Goal: Information Seeking & Learning: Learn about a topic

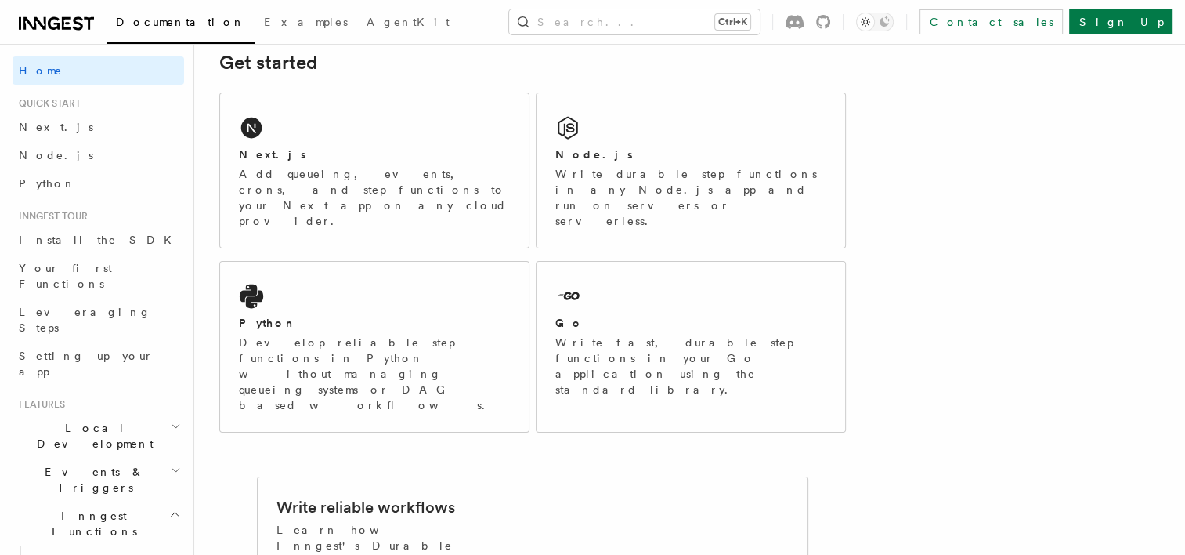
scroll to position [238, 0]
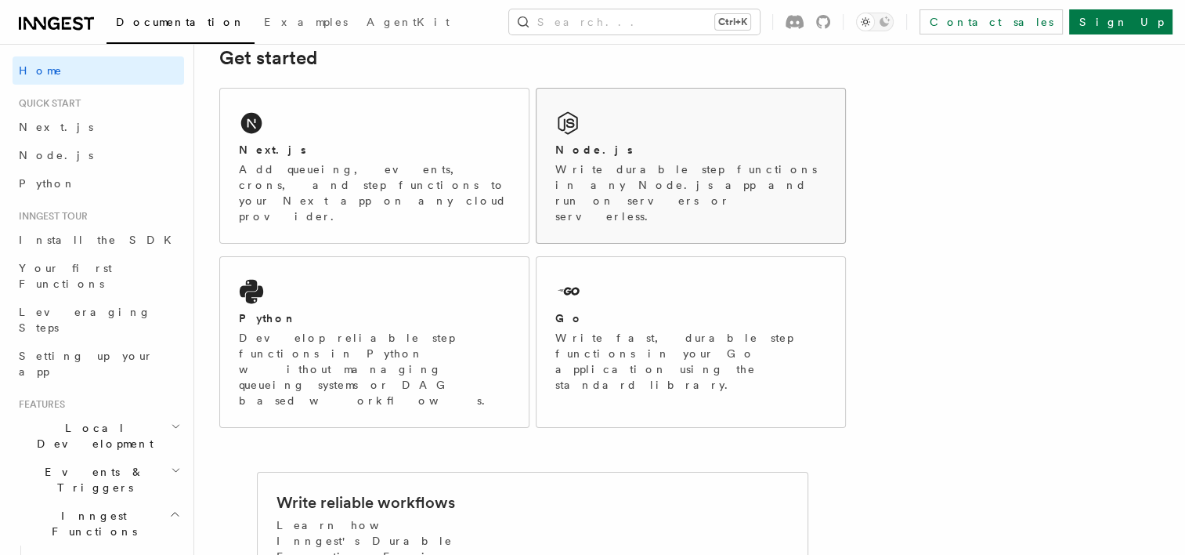
click at [696, 141] on div "Node.js Write durable step functions in any Node.js app and run on servers or s…" at bounding box center [691, 166] width 309 height 154
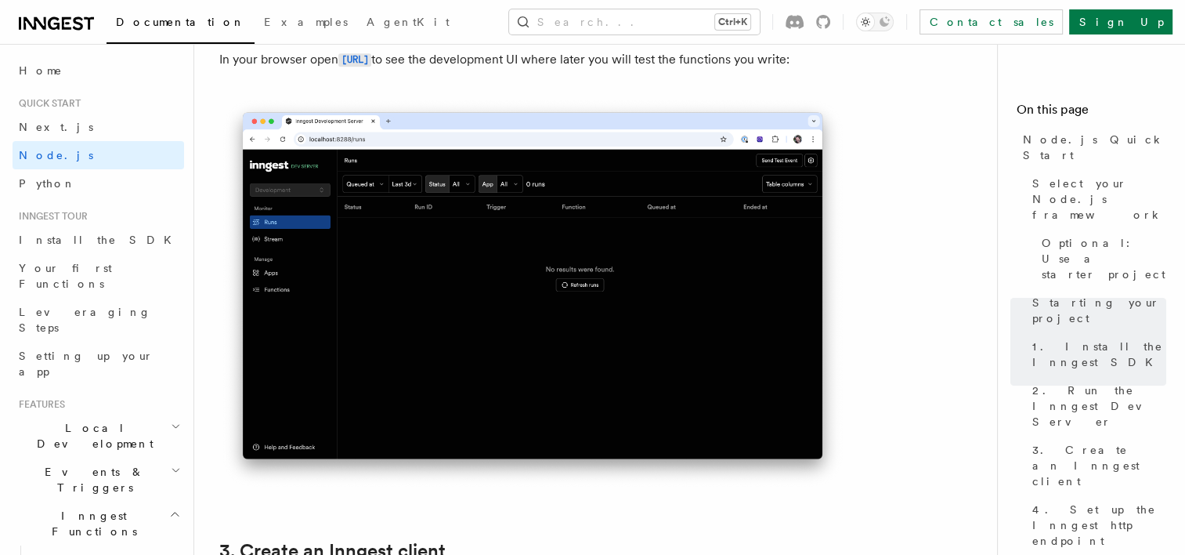
scroll to position [1513, 0]
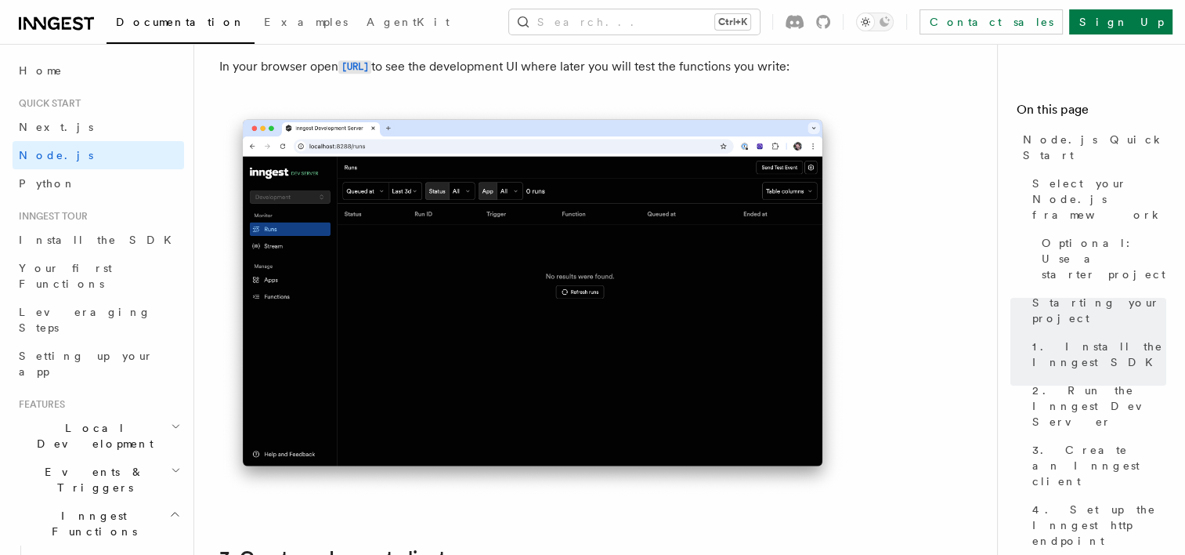
click at [378, 392] on img at bounding box center [532, 300] width 627 height 394
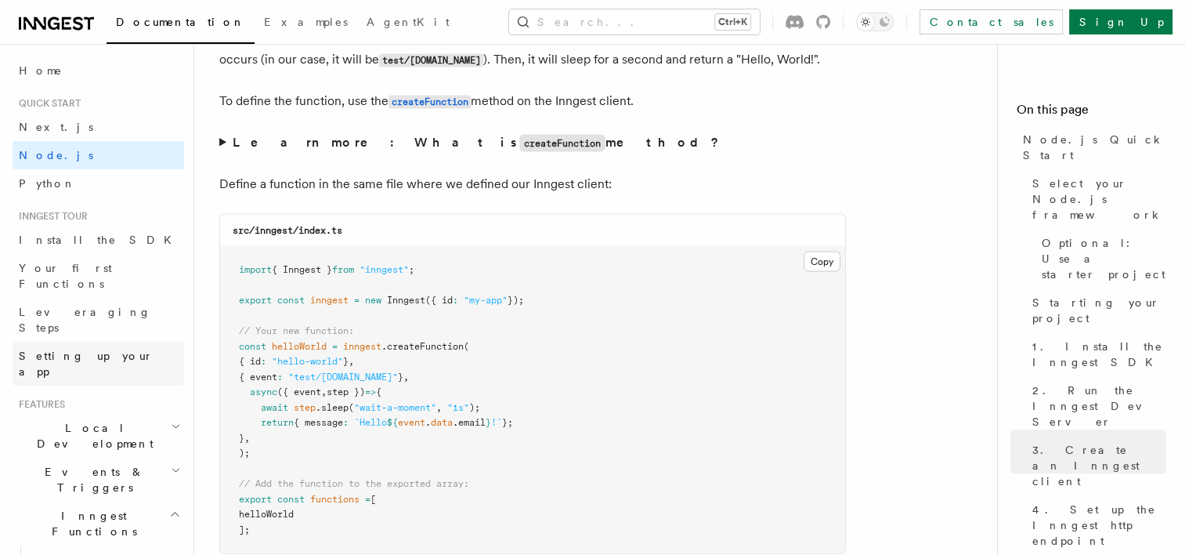
scroll to position [3002, 0]
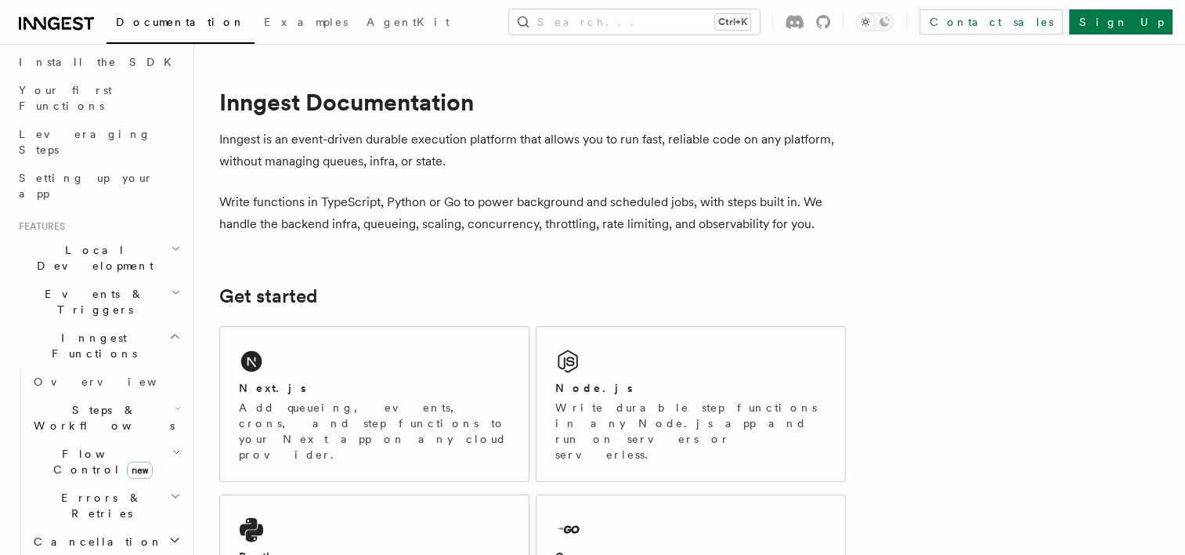
scroll to position [180, 0]
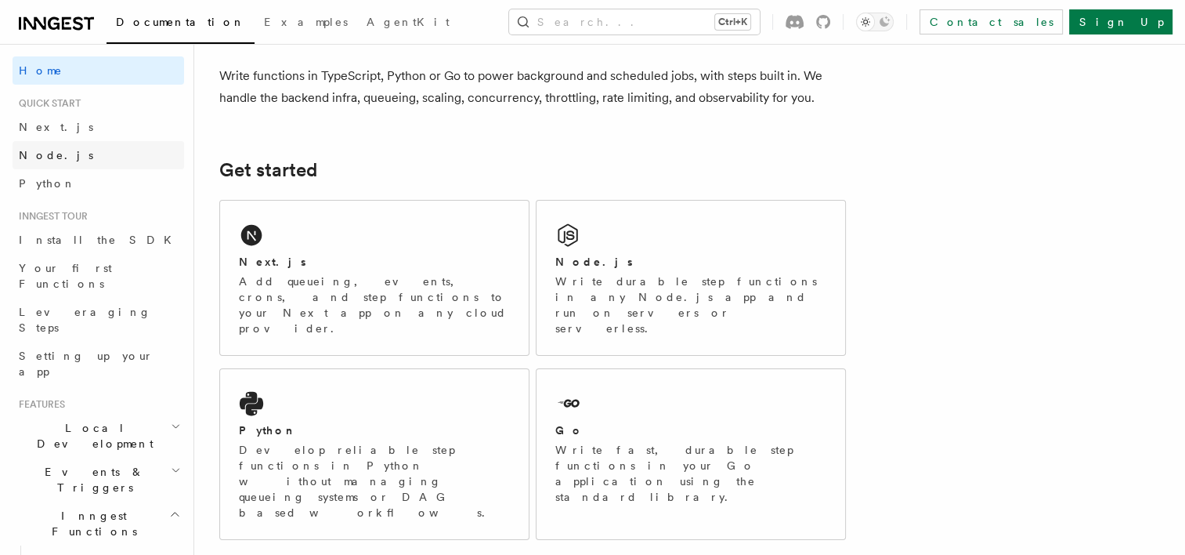
click at [42, 157] on span "Node.js" at bounding box center [56, 155] width 74 height 13
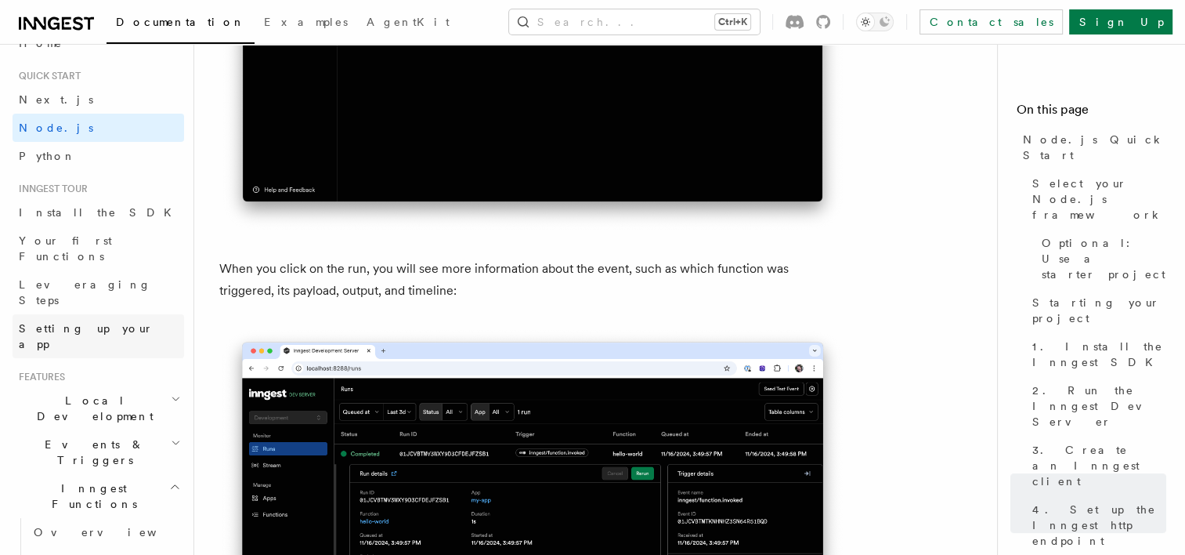
scroll to position [28, 0]
click at [86, 240] on span "Your first Functions" at bounding box center [65, 247] width 93 height 28
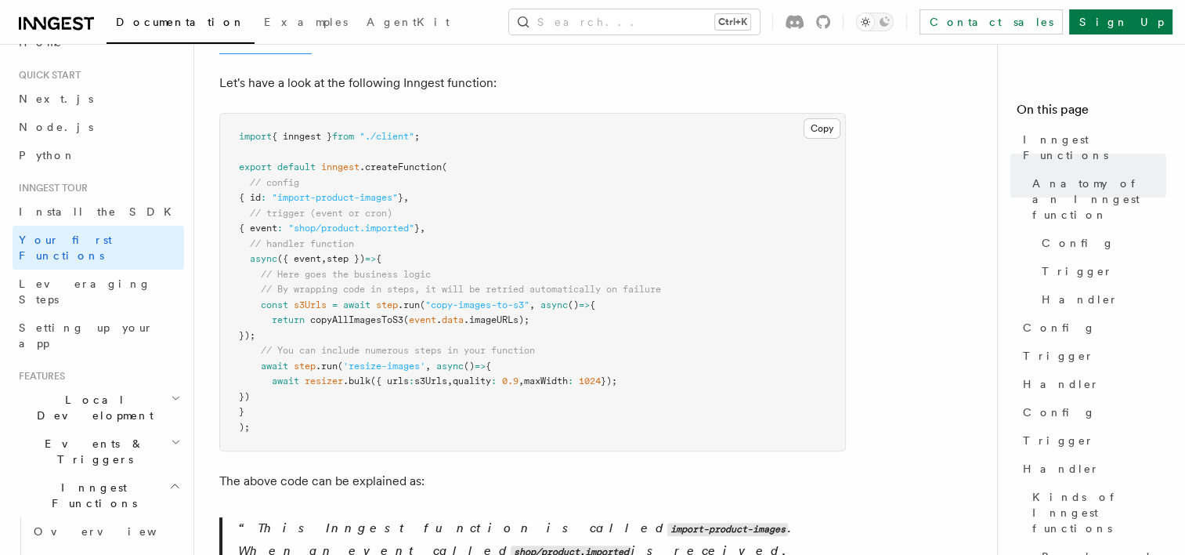
scroll to position [360, 0]
